Goal: Check status: Check status

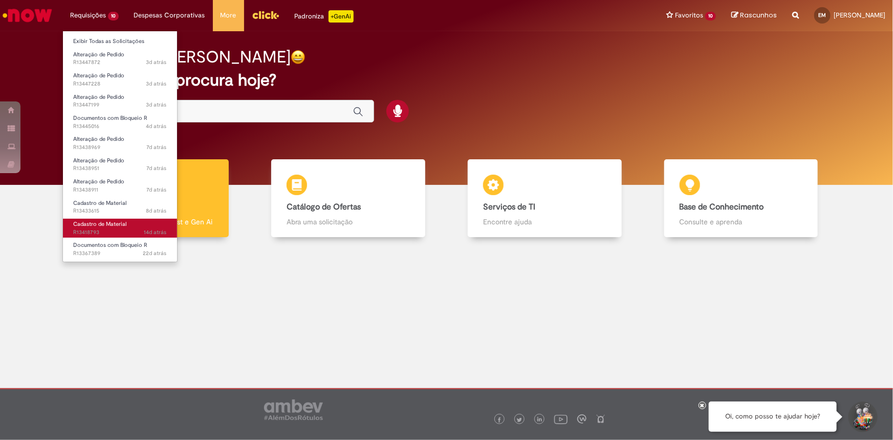
click at [94, 228] on span "14d atrás 14 dias atrás R13418793" at bounding box center [120, 232] width 94 height 8
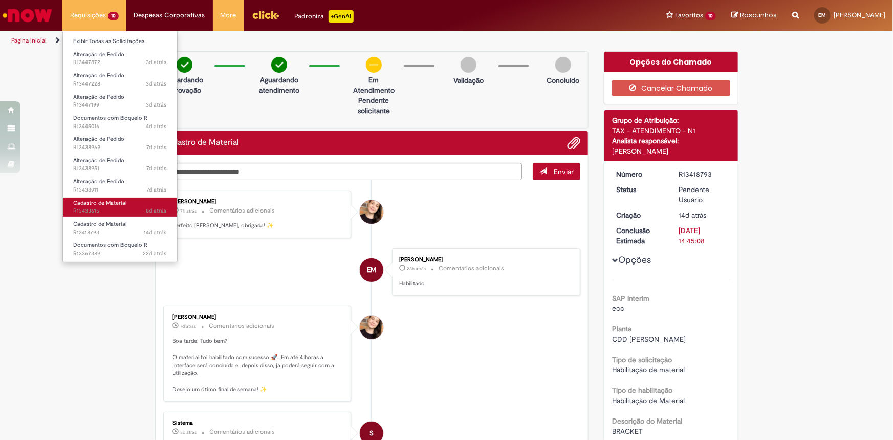
click at [109, 206] on span "Cadastro de Material" at bounding box center [99, 203] width 53 height 8
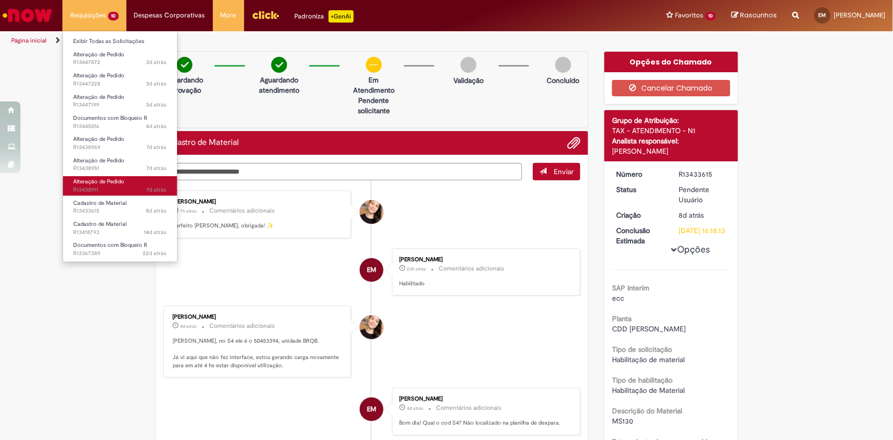
click at [116, 183] on span "Alteração de Pedido" at bounding box center [98, 182] width 51 height 8
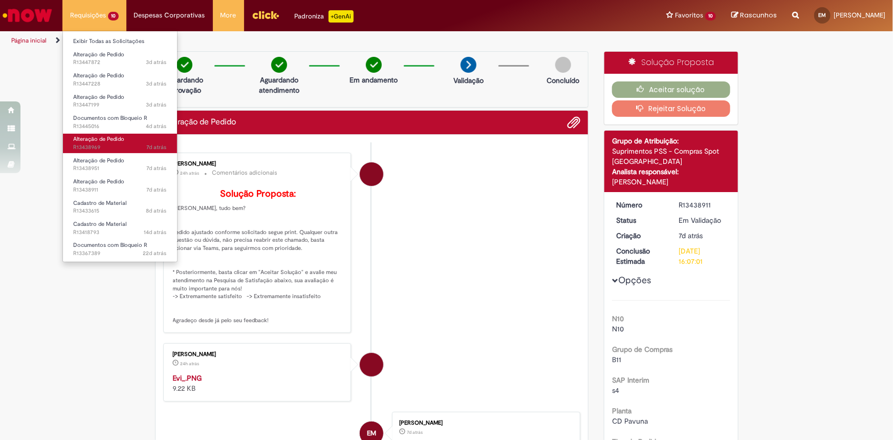
click at [119, 142] on span "Alteração de Pedido" at bounding box center [98, 139] width 51 height 8
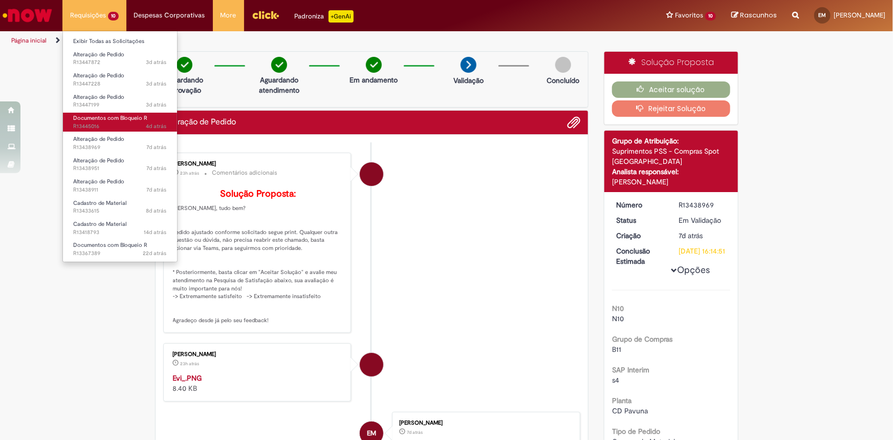
click at [109, 122] on link "Documentos com Bloqueio R 4d atrás 4 dias atrás R13445016" at bounding box center [120, 122] width 114 height 19
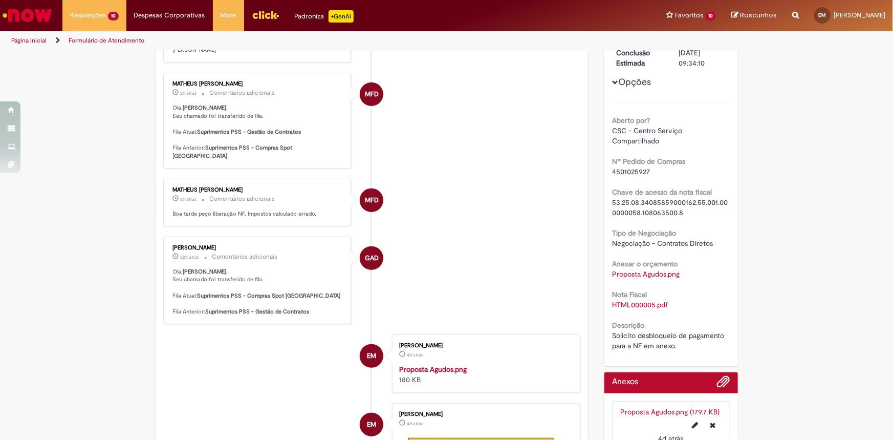
scroll to position [245, 0]
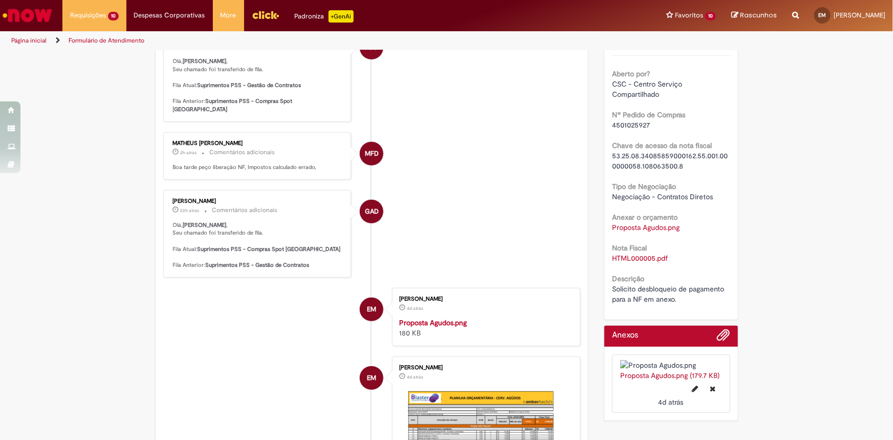
click at [651, 123] on div "4501025927" at bounding box center [671, 125] width 118 height 10
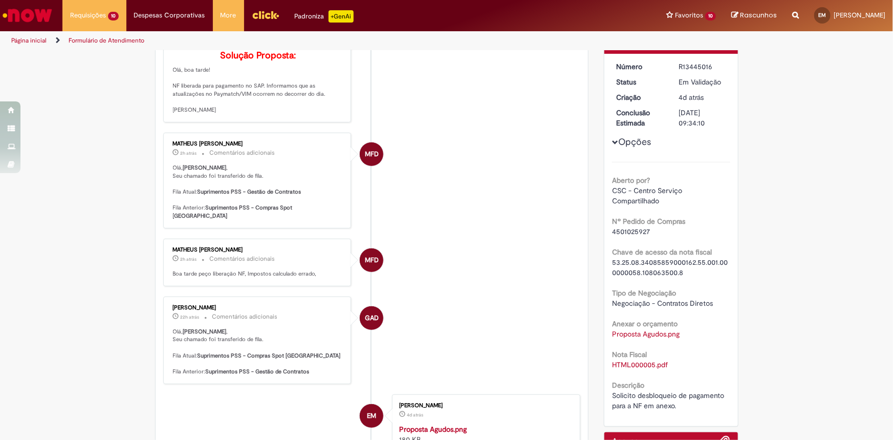
scroll to position [151, 0]
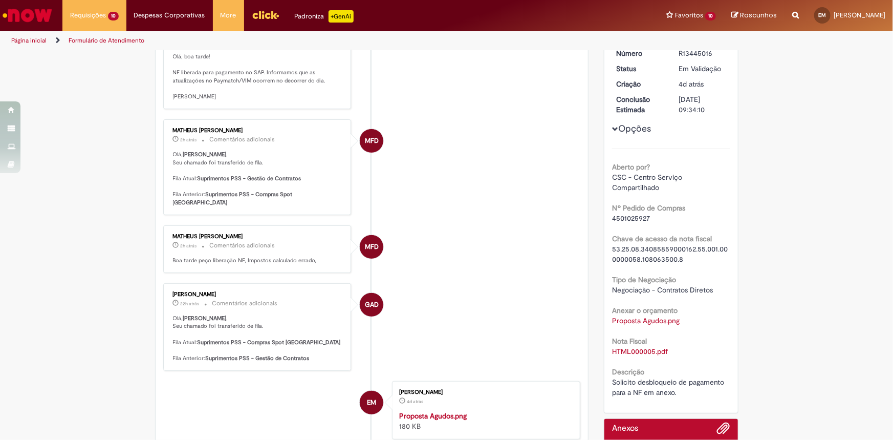
click at [627, 217] on span "4501025927" at bounding box center [631, 217] width 38 height 9
copy span "4501025927"
